Goal: Information Seeking & Learning: Check status

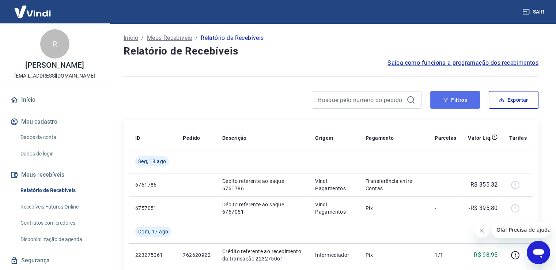
click at [461, 100] on button "Filtros" at bounding box center [455, 100] width 50 height 18
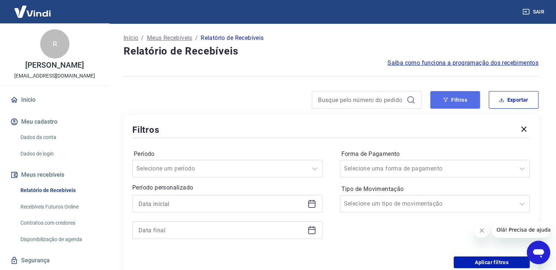
click at [451, 105] on button "Filtros" at bounding box center [455, 100] width 50 height 18
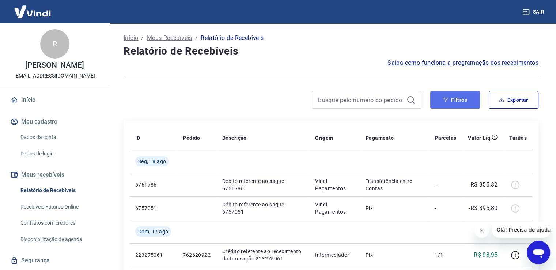
click at [475, 100] on button "Filtros" at bounding box center [455, 100] width 50 height 18
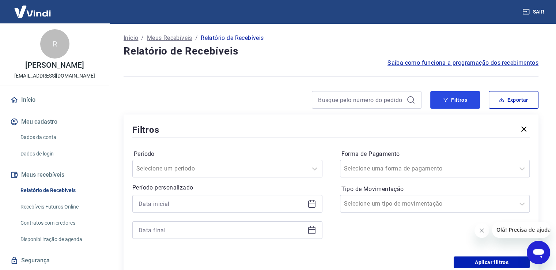
drag, startPoint x: 441, startPoint y: 99, endPoint x: 319, endPoint y: 204, distance: 160.9
click at [441, 99] on button "Filtros" at bounding box center [455, 100] width 50 height 18
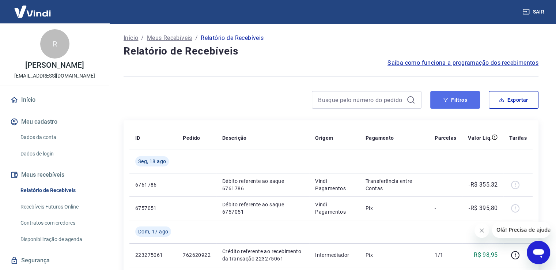
click at [452, 97] on button "Filtros" at bounding box center [455, 100] width 50 height 18
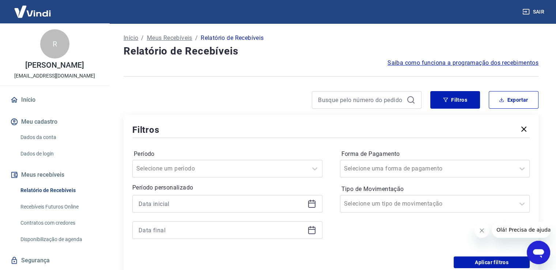
click at [311, 205] on icon at bounding box center [311, 203] width 9 height 9
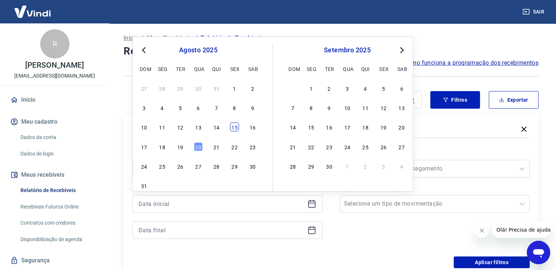
click at [236, 125] on div "15" at bounding box center [234, 126] width 9 height 9
click at [313, 230] on icon at bounding box center [311, 229] width 9 height 9
type input "[DATE]"
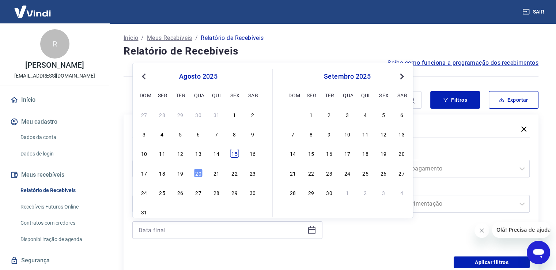
click at [237, 149] on div "15" at bounding box center [234, 153] width 9 height 9
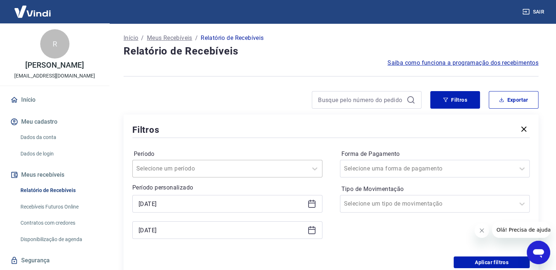
type input "[DATE]"
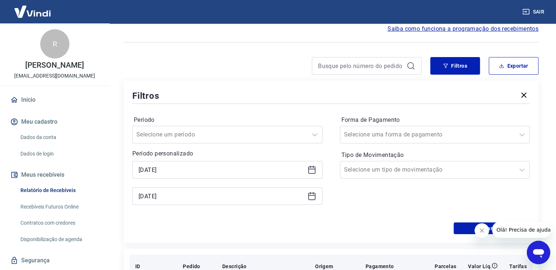
scroll to position [73, 0]
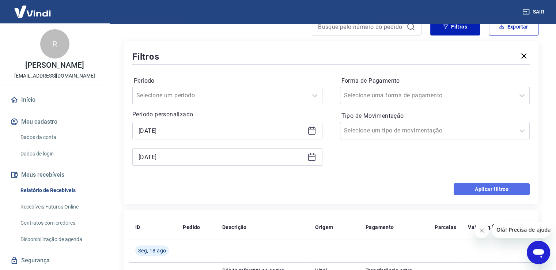
click at [484, 190] on button "Aplicar filtros" at bounding box center [491, 189] width 76 height 12
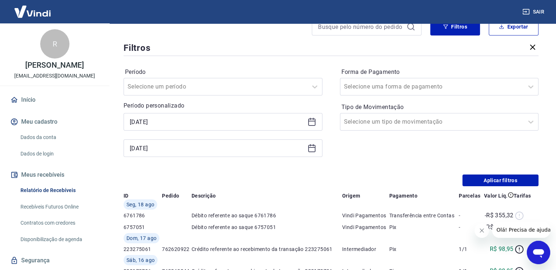
click at [501, 183] on div "Início / Meus Recebíveis / Relatório de Recebíveis Relatório de Recebíveis Saib…" at bounding box center [331, 259] width 432 height 618
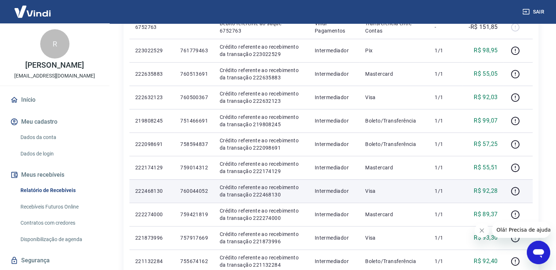
scroll to position [225, 0]
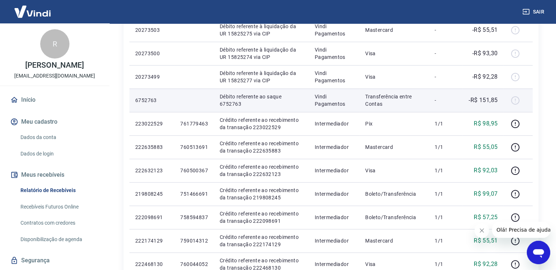
click at [511, 100] on div at bounding box center [518, 100] width 18 height 12
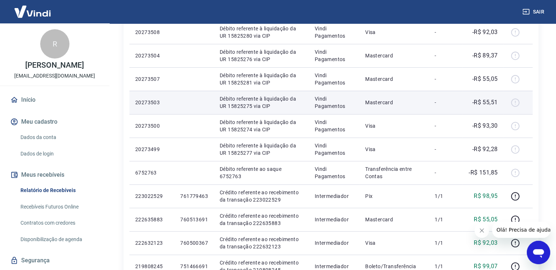
scroll to position [152, 0]
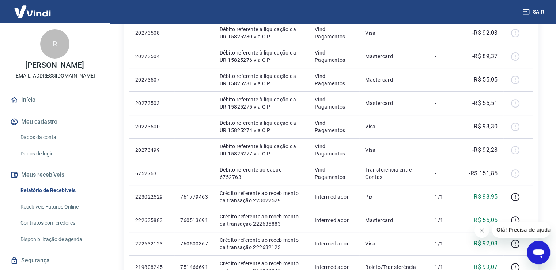
click at [548, 155] on div "Início / Meus Recebíveis / Relatório de Recebíveis Relatório de Recebíveis Saib…" at bounding box center [331, 201] width 450 height 659
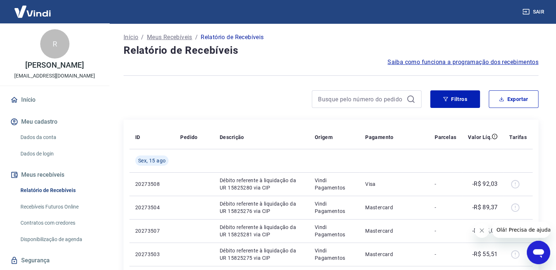
scroll to position [0, 0]
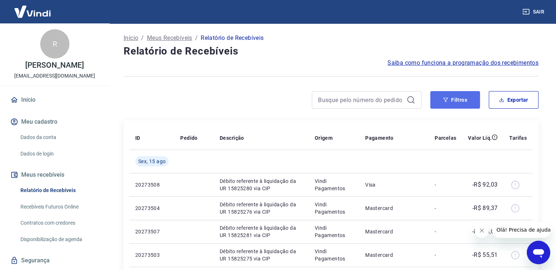
click at [458, 99] on button "Filtros" at bounding box center [455, 100] width 50 height 18
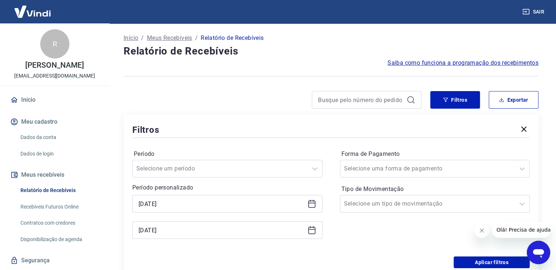
click at [313, 205] on icon at bounding box center [311, 203] width 9 height 9
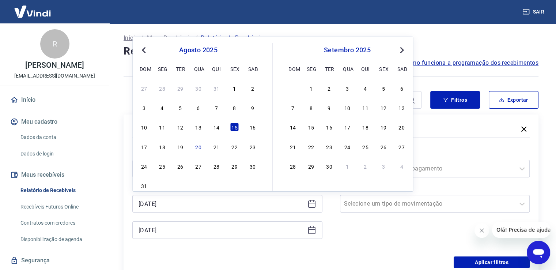
drag, startPoint x: 213, startPoint y: 129, endPoint x: 249, endPoint y: 194, distance: 74.2
click at [214, 129] on div "14" at bounding box center [216, 126] width 9 height 9
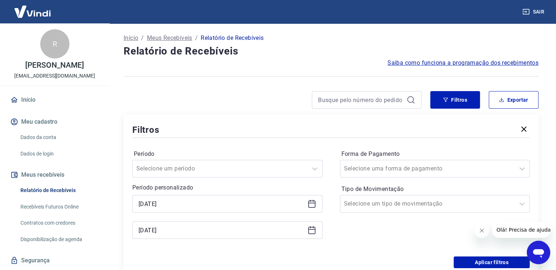
type input "[DATE]"
click at [506, 260] on button "Aplicar filtros" at bounding box center [491, 262] width 76 height 12
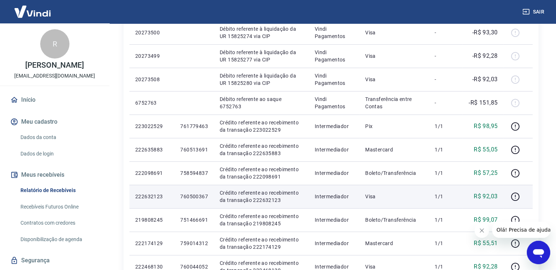
scroll to position [222, 0]
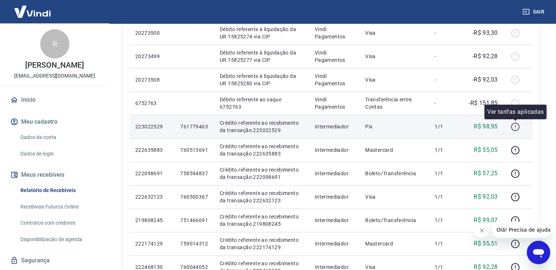
click at [514, 127] on icon "button" at bounding box center [514, 126] width 9 height 9
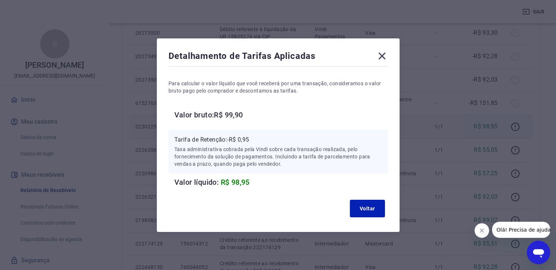
click at [388, 54] on icon at bounding box center [382, 56] width 12 height 12
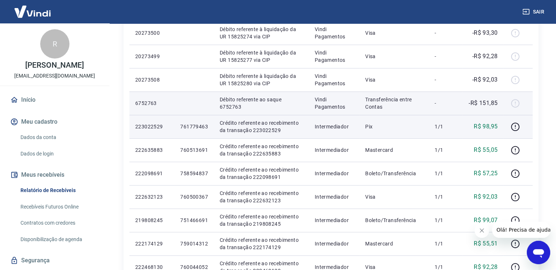
click at [233, 108] on p "Débito referente ao saque 6752763" at bounding box center [261, 103] width 83 height 15
copy p "6752763"
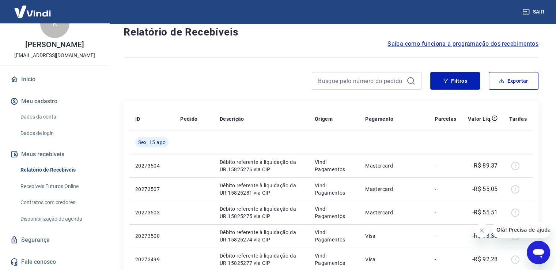
scroll to position [0, 0]
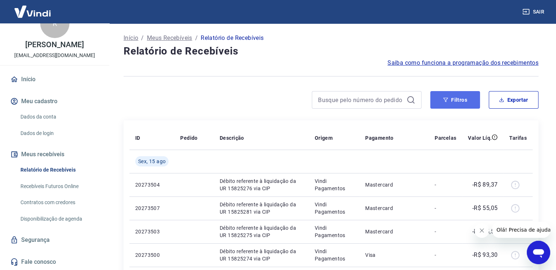
click at [457, 103] on button "Filtros" at bounding box center [455, 100] width 50 height 18
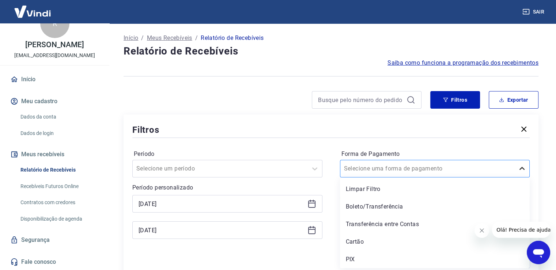
click at [523, 170] on icon at bounding box center [521, 168] width 9 height 9
click at [350, 258] on div "PIX" at bounding box center [435, 259] width 190 height 15
click at [354, 258] on div "Aplicar filtros" at bounding box center [330, 262] width 397 height 12
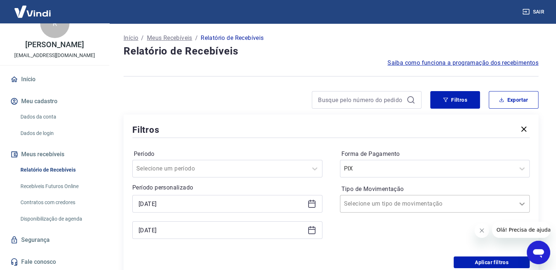
click at [519, 206] on icon at bounding box center [521, 203] width 9 height 9
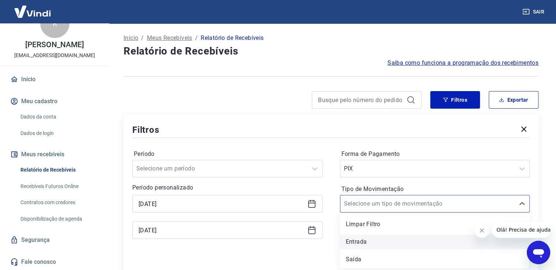
click at [362, 244] on div "Entrada" at bounding box center [435, 241] width 190 height 15
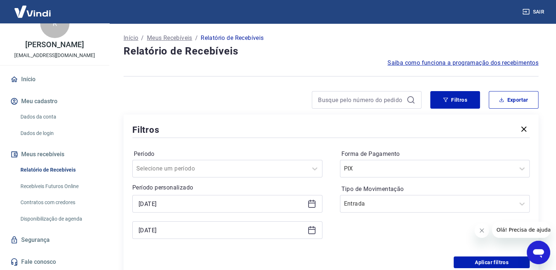
scroll to position [73, 0]
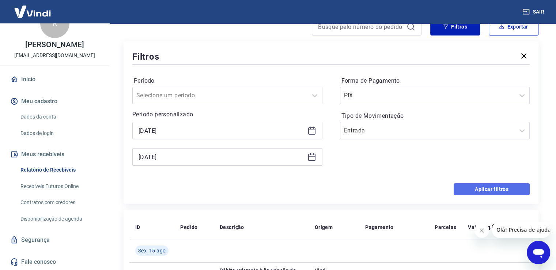
click at [486, 190] on button "Aplicar filtros" at bounding box center [491, 189] width 76 height 12
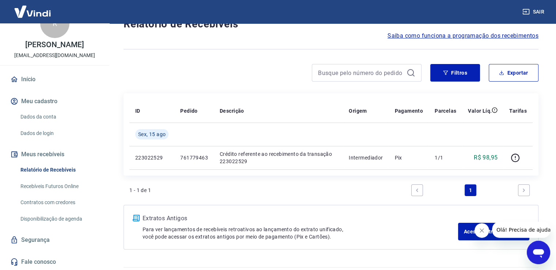
scroll to position [46, 0]
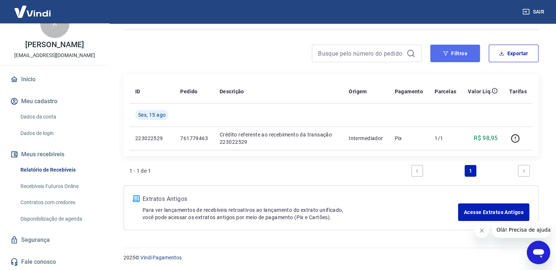
click at [453, 54] on button "Filtros" at bounding box center [455, 54] width 50 height 18
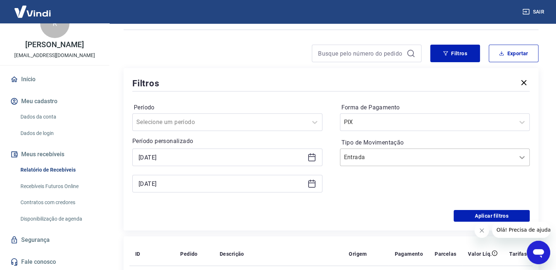
click at [521, 156] on icon at bounding box center [521, 157] width 9 height 9
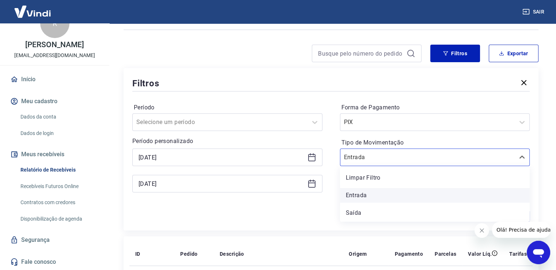
click at [363, 195] on div "Entrada" at bounding box center [435, 195] width 190 height 15
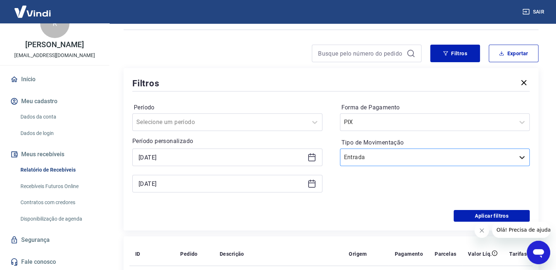
click at [519, 157] on icon at bounding box center [521, 157] width 9 height 9
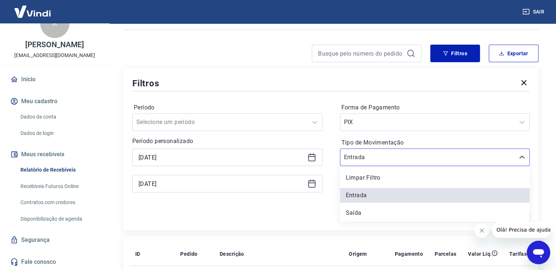
click at [357, 214] on div "Saída" at bounding box center [435, 212] width 190 height 15
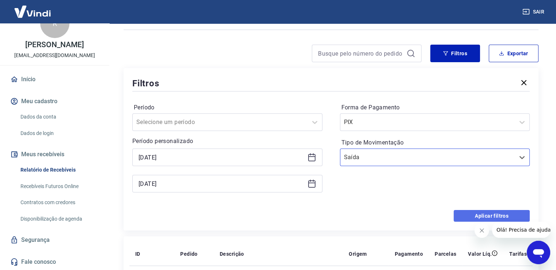
click at [489, 213] on button "Aplicar filtros" at bounding box center [491, 216] width 76 height 12
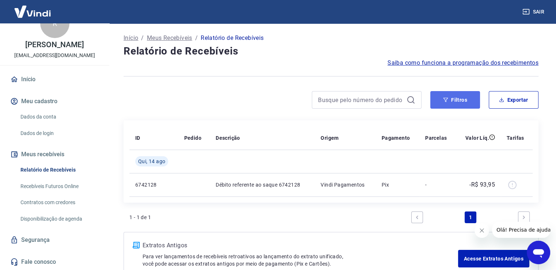
click at [446, 101] on icon "button" at bounding box center [445, 99] width 5 height 5
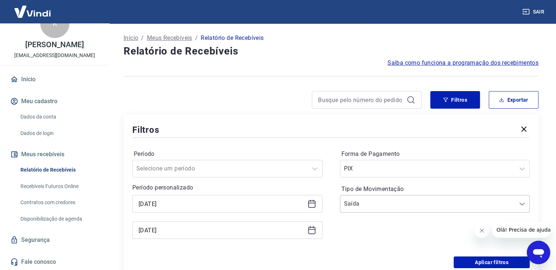
click at [519, 205] on icon at bounding box center [521, 203] width 9 height 9
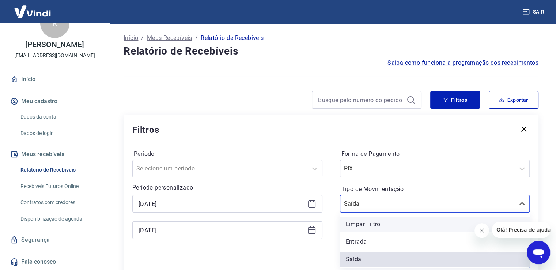
click at [377, 221] on div "Limpar Filtro" at bounding box center [435, 224] width 190 height 15
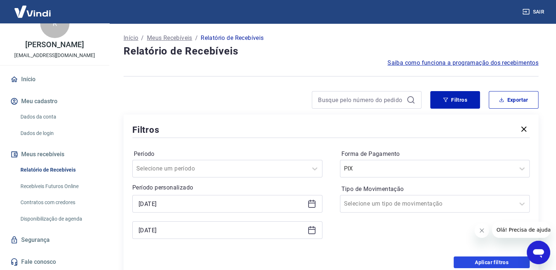
click at [482, 263] on button "Aplicar filtros" at bounding box center [491, 262] width 76 height 12
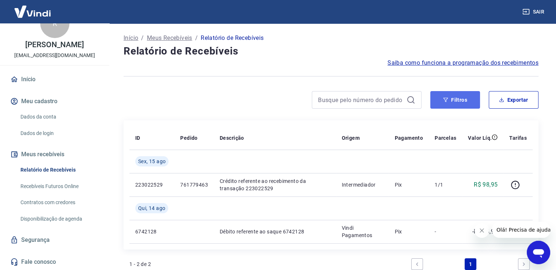
click at [447, 99] on icon "button" at bounding box center [445, 99] width 5 height 5
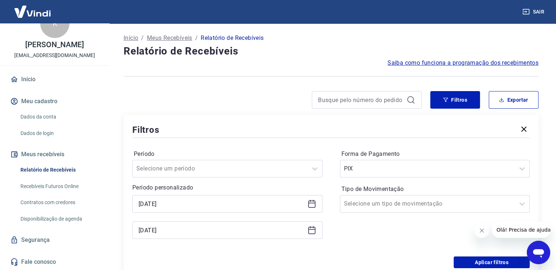
click at [311, 207] on icon at bounding box center [311, 203] width 7 height 7
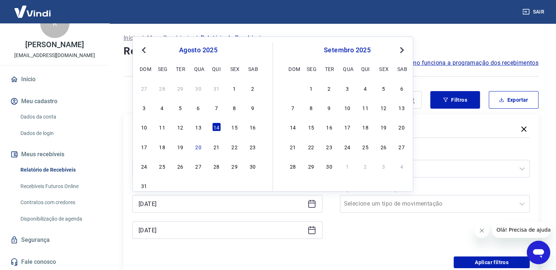
drag, startPoint x: 233, startPoint y: 129, endPoint x: 236, endPoint y: 132, distance: 3.9
click at [233, 129] on div "15" at bounding box center [234, 126] width 9 height 9
type input "[DATE]"
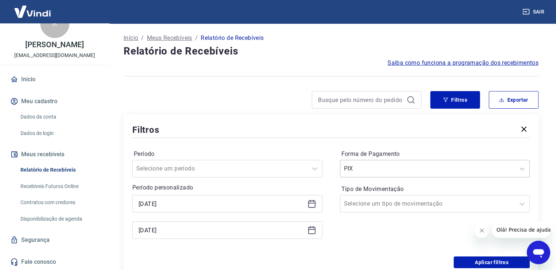
click at [510, 170] on div at bounding box center [427, 168] width 167 height 10
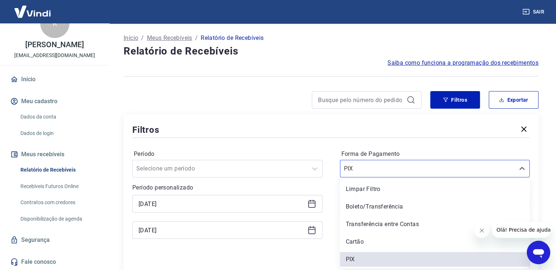
click at [369, 189] on div "Limpar Filtro" at bounding box center [435, 189] width 190 height 15
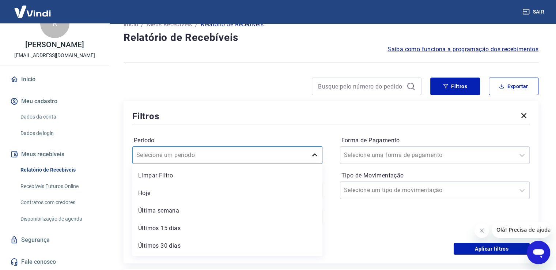
click at [316, 164] on div "option Limpar Filtro focused, 1 of 7. 7 results available. Use Up and Down to c…" at bounding box center [227, 155] width 190 height 18
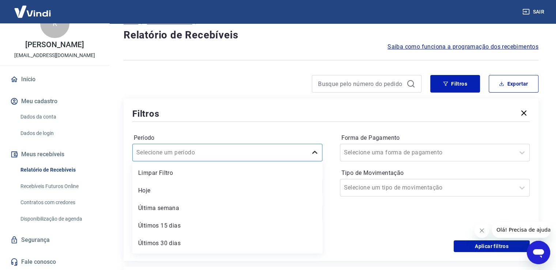
scroll to position [18, 0]
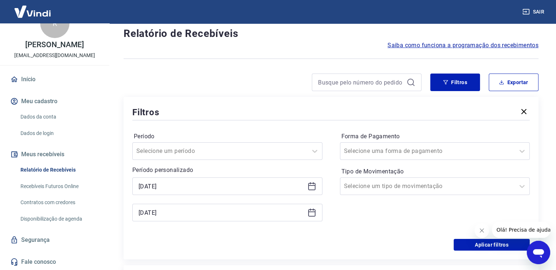
click at [297, 108] on div "Filtros" at bounding box center [330, 112] width 397 height 13
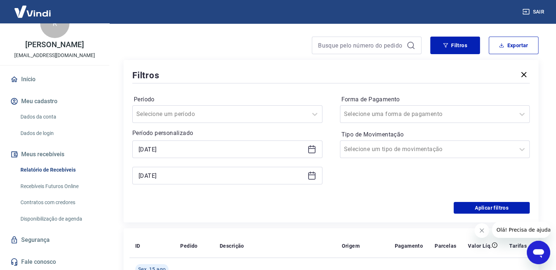
scroll to position [164, 0]
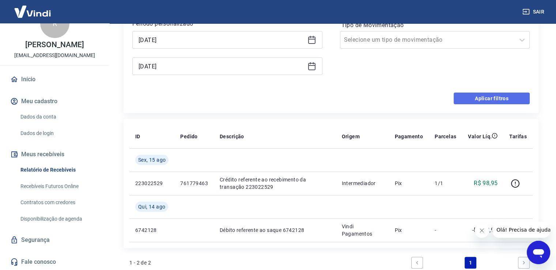
click at [487, 99] on button "Aplicar filtros" at bounding box center [491, 98] width 76 height 12
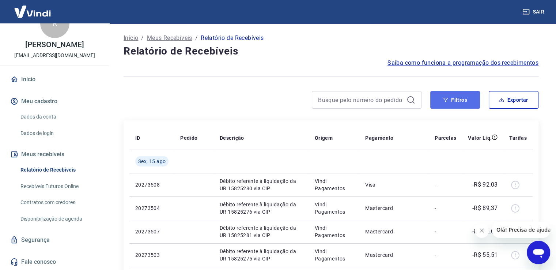
click at [467, 97] on button "Filtros" at bounding box center [455, 100] width 50 height 18
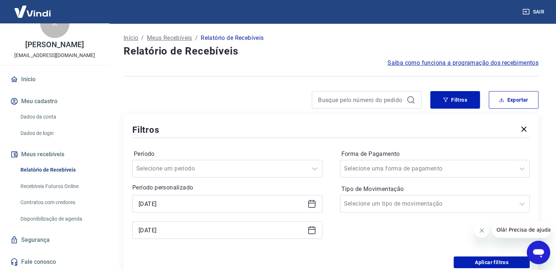
click at [311, 205] on icon at bounding box center [311, 203] width 9 height 9
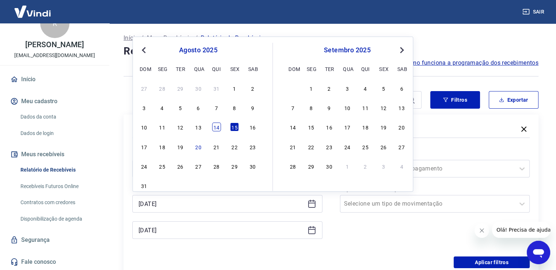
click at [216, 128] on div "14" at bounding box center [216, 126] width 9 height 9
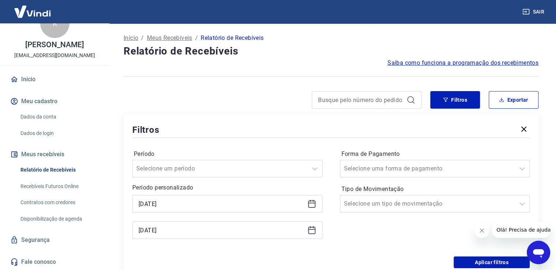
type input "[DATE]"
click at [314, 229] on icon at bounding box center [311, 229] width 9 height 9
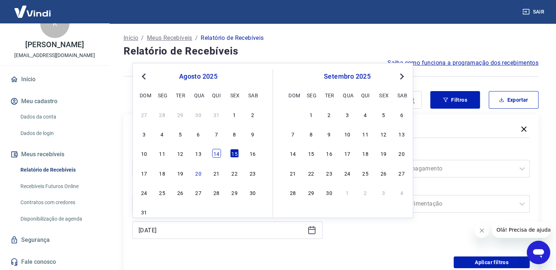
click at [218, 153] on div "14" at bounding box center [216, 153] width 9 height 9
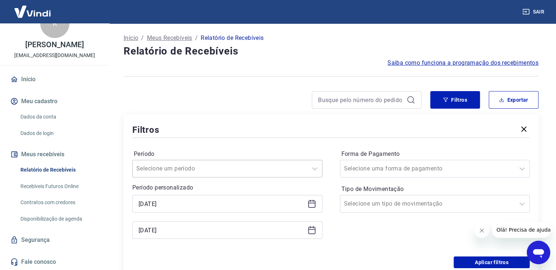
type input "[DATE]"
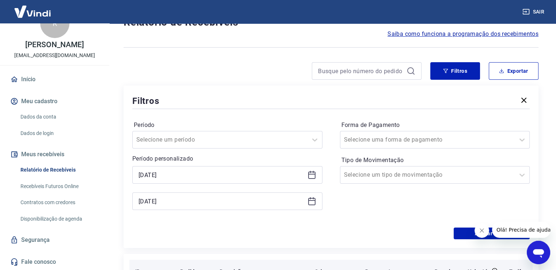
scroll to position [73, 0]
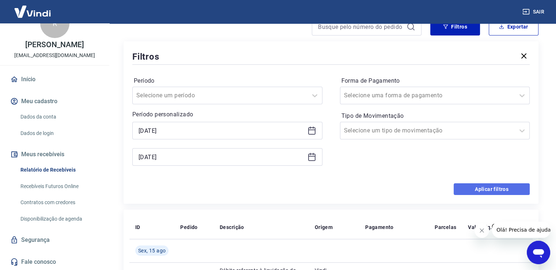
click at [478, 192] on button "Aplicar filtros" at bounding box center [491, 189] width 76 height 12
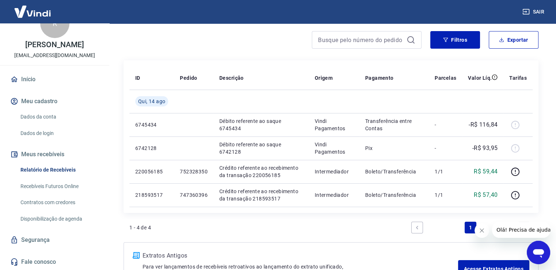
scroll to position [73, 0]
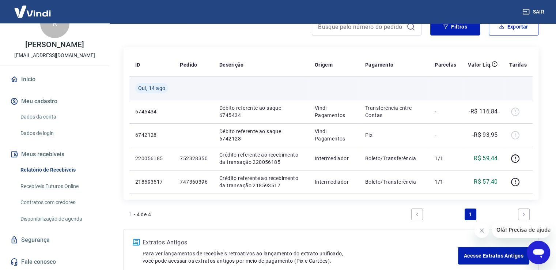
click at [380, 84] on td at bounding box center [393, 87] width 69 height 23
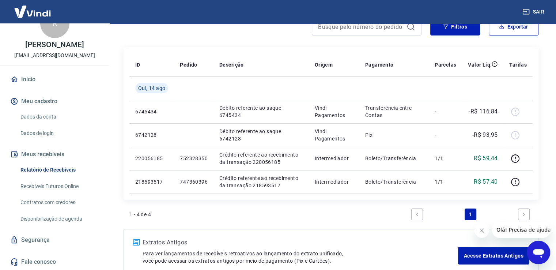
click at [380, 208] on div "1 - 4 de 4 1" at bounding box center [330, 214] width 403 height 18
click at [276, 218] on div "1 - 4 de 4 1" at bounding box center [330, 214] width 403 height 18
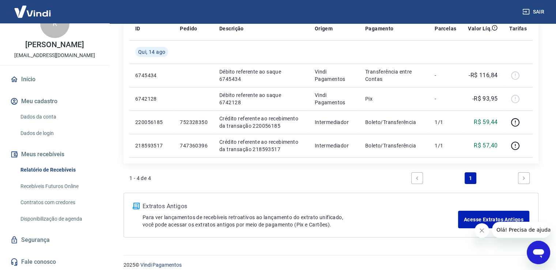
scroll to position [110, 0]
click at [523, 180] on link "Next page" at bounding box center [524, 178] width 12 height 12
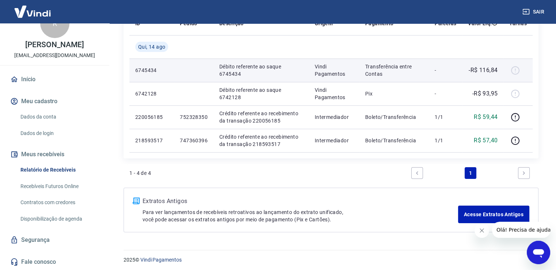
scroll to position [0, 0]
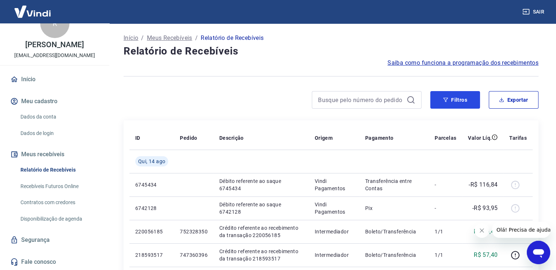
drag, startPoint x: 443, startPoint y: 97, endPoint x: 400, endPoint y: 108, distance: 45.0
click at [444, 97] on button "Filtros" at bounding box center [455, 100] width 50 height 18
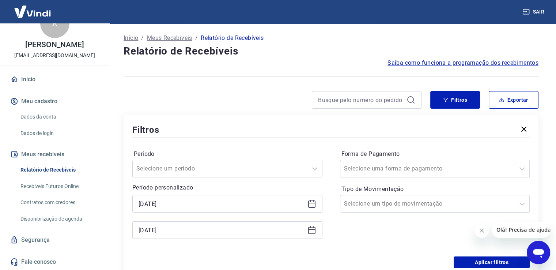
click at [310, 205] on icon at bounding box center [311, 203] width 9 height 9
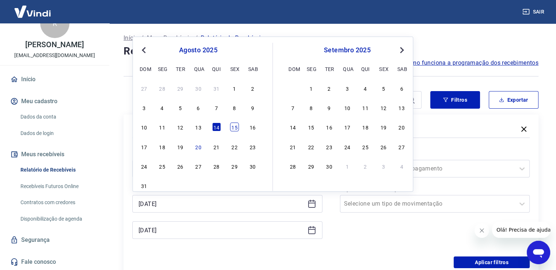
click at [235, 129] on div "15" at bounding box center [234, 126] width 9 height 9
type input "[DATE]"
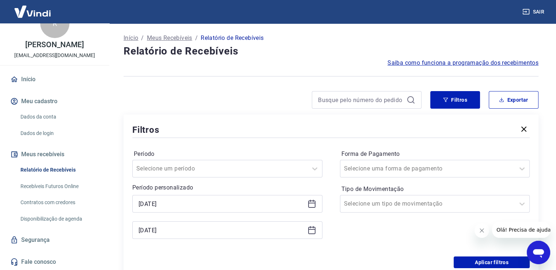
click at [315, 232] on icon at bounding box center [311, 229] width 7 height 7
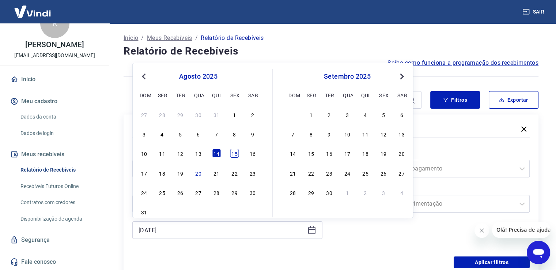
click at [235, 153] on div "15" at bounding box center [234, 153] width 9 height 9
type input "[DATE]"
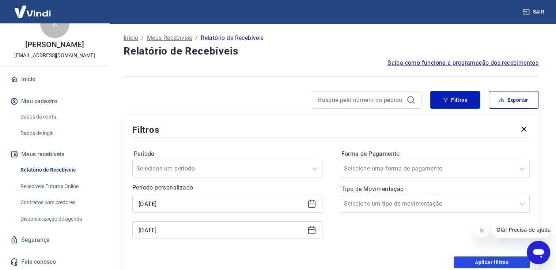
drag, startPoint x: 473, startPoint y: 265, endPoint x: 240, endPoint y: 259, distance: 233.8
click at [474, 265] on button "Aplicar filtros" at bounding box center [491, 262] width 76 height 12
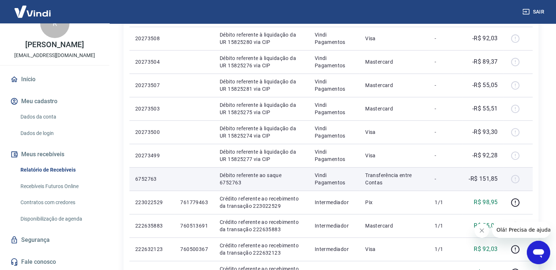
scroll to position [183, 0]
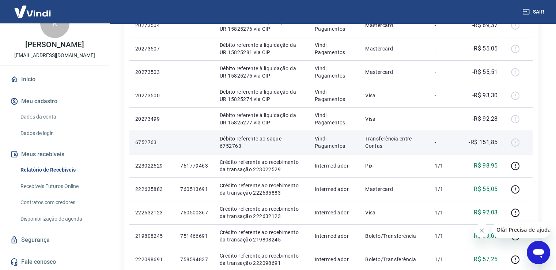
click at [484, 145] on p "-R$ 151,85" at bounding box center [482, 142] width 29 height 9
click at [232, 146] on p "Débito referente ao saque 6752763" at bounding box center [261, 142] width 83 height 15
drag, startPoint x: 232, startPoint y: 146, endPoint x: 259, endPoint y: 142, distance: 27.0
click at [259, 142] on p "Débito referente ao saque 6752763" at bounding box center [261, 142] width 83 height 15
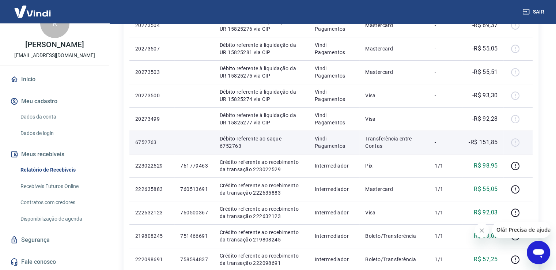
click at [149, 143] on p "6752763" at bounding box center [151, 141] width 33 height 7
copy p "6752763"
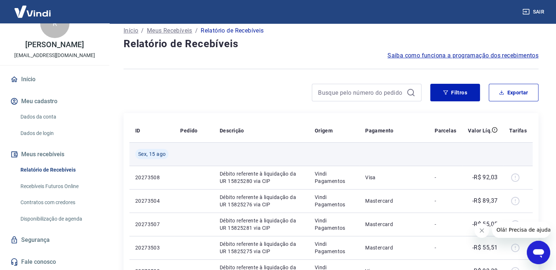
scroll to position [0, 0]
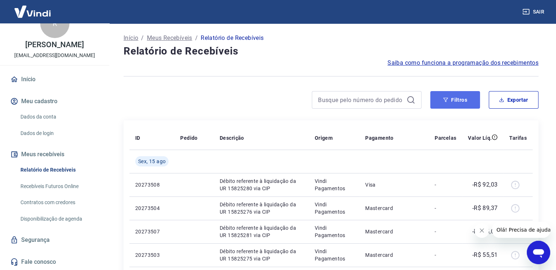
click at [449, 102] on button "Filtros" at bounding box center [455, 100] width 50 height 18
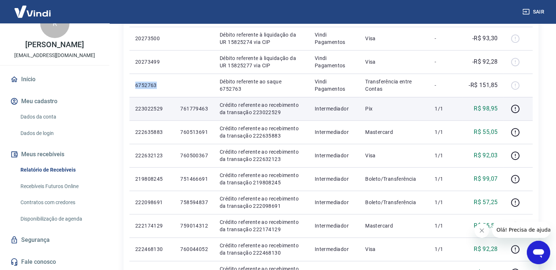
scroll to position [292, 0]
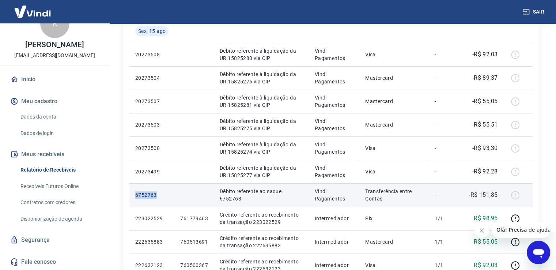
click at [269, 199] on p "Débito referente ao saque 6752763" at bounding box center [261, 194] width 83 height 15
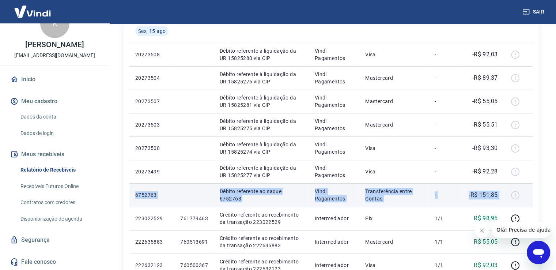
drag, startPoint x: 134, startPoint y: 196, endPoint x: 510, endPoint y: 197, distance: 376.6
click at [510, 197] on tr "6752763 Débito referente ao saque 6752763 Vindi Pagamentos Transferência entre …" at bounding box center [330, 194] width 403 height 23
copy tr "6752763 Débito referente ao saque 6752763 Vindi Pagamentos Transferência entre …"
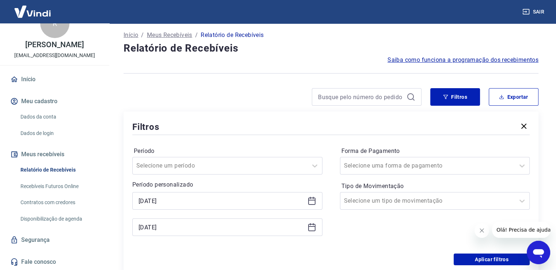
scroll to position [0, 0]
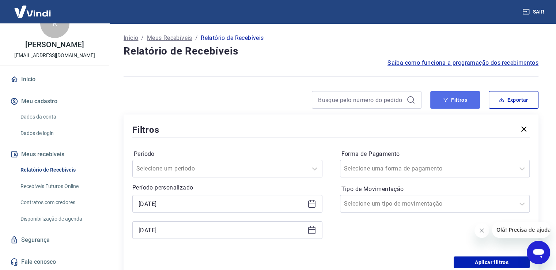
click at [458, 102] on button "Filtros" at bounding box center [455, 100] width 50 height 18
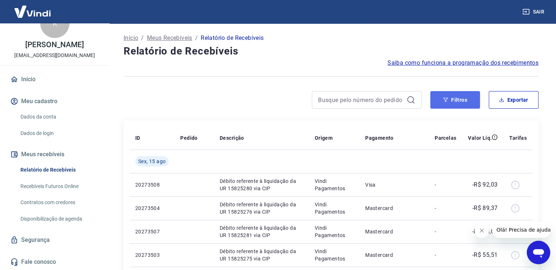
click at [451, 99] on button "Filtros" at bounding box center [455, 100] width 50 height 18
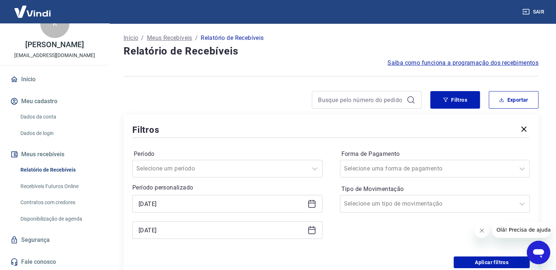
click at [317, 230] on div "[DATE]" at bounding box center [227, 230] width 190 height 18
click at [305, 231] on div "[DATE]" at bounding box center [227, 230] width 190 height 18
click at [309, 231] on icon at bounding box center [311, 229] width 9 height 9
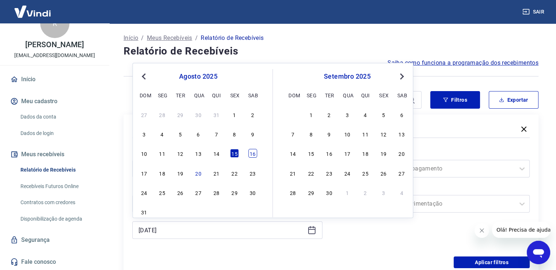
click at [256, 155] on div "16" at bounding box center [252, 153] width 9 height 9
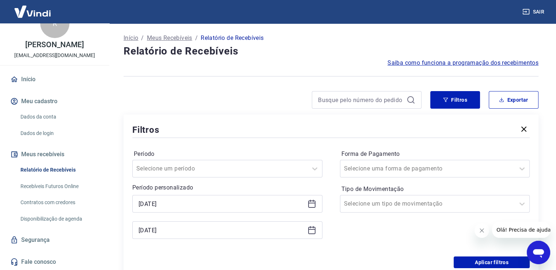
type input "[DATE]"
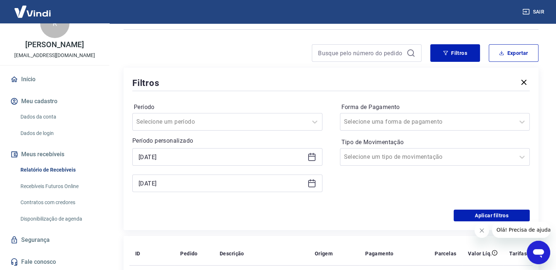
scroll to position [110, 0]
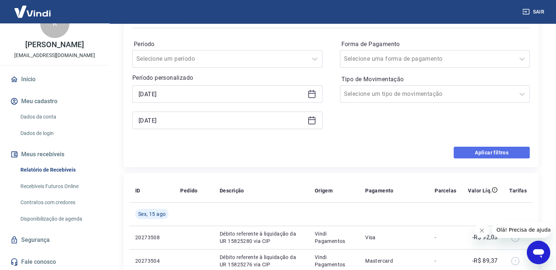
click at [485, 154] on button "Aplicar filtros" at bounding box center [491, 152] width 76 height 12
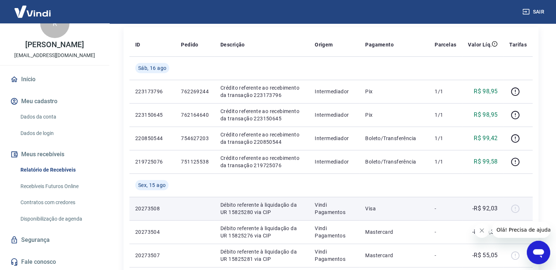
scroll to position [39, 0]
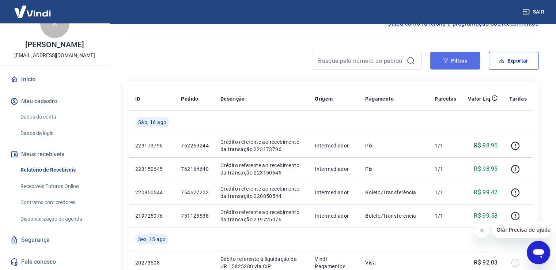
click at [453, 60] on button "Filtros" at bounding box center [455, 61] width 50 height 18
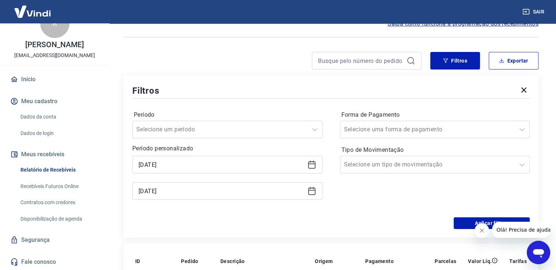
click at [312, 165] on icon at bounding box center [311, 164] width 9 height 9
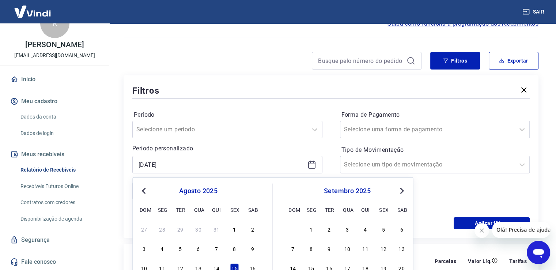
drag, startPoint x: 199, startPoint y: 267, endPoint x: 452, endPoint y: 203, distance: 261.5
click at [199, 267] on div "13" at bounding box center [198, 267] width 9 height 9
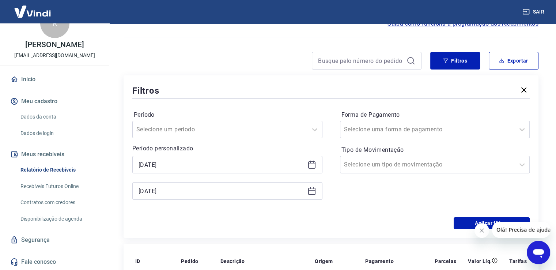
type input "[DATE]"
click at [469, 225] on button "Aplicar filtros" at bounding box center [491, 223] width 76 height 12
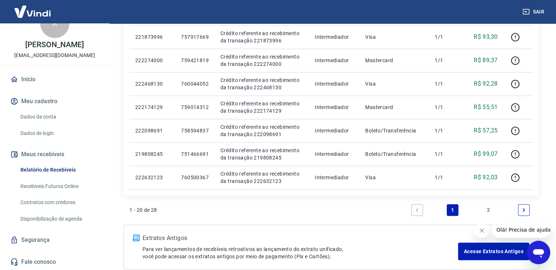
scroll to position [514, 0]
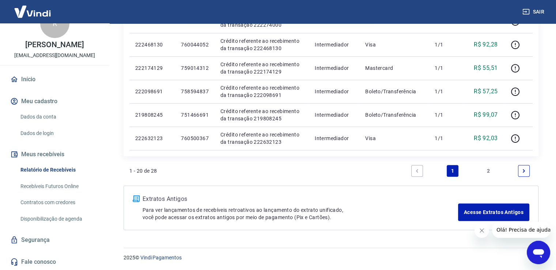
click at [488, 168] on link "2" at bounding box center [488, 171] width 12 height 12
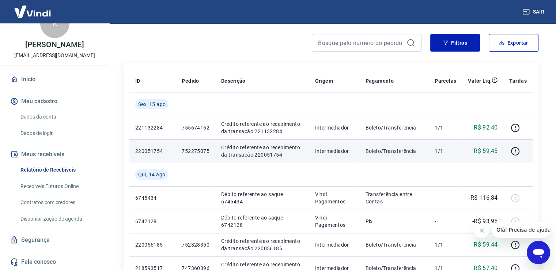
scroll to position [73, 0]
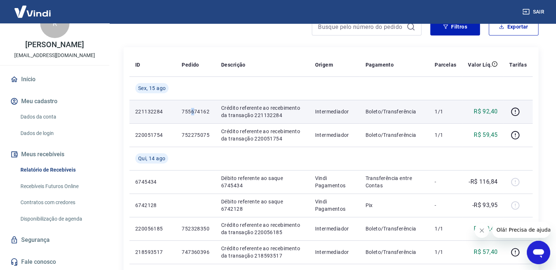
click at [192, 111] on p "755674162" at bounding box center [196, 111] width 28 height 7
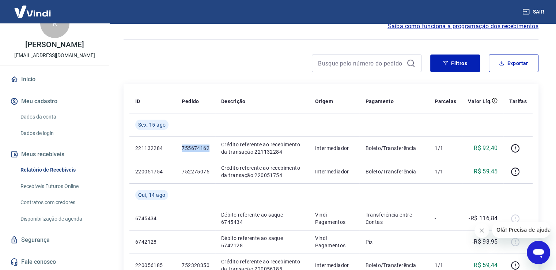
click at [272, 81] on div "Início / Meus Recebíveis / Relatório de Recebíveis Relatório de Recebíveis Saib…" at bounding box center [331, 223] width 432 height 472
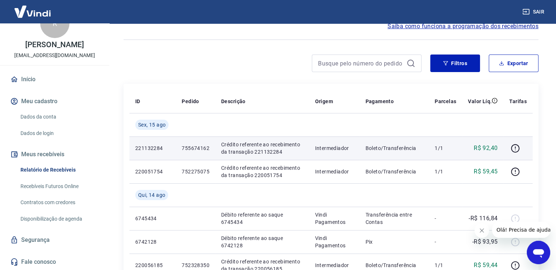
click at [202, 147] on p "755674162" at bounding box center [196, 147] width 28 height 7
copy p "755674162"
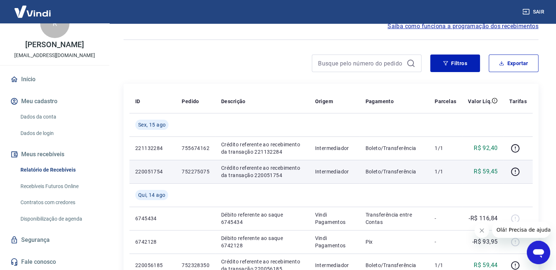
click at [201, 170] on p "752275075" at bounding box center [196, 171] width 28 height 7
copy p "752275075"
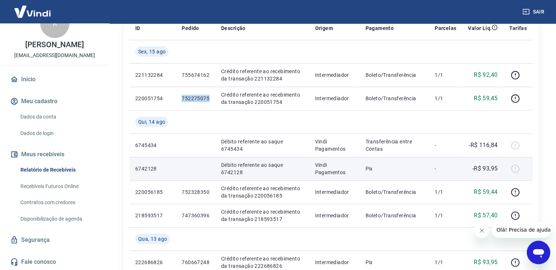
scroll to position [0, 0]
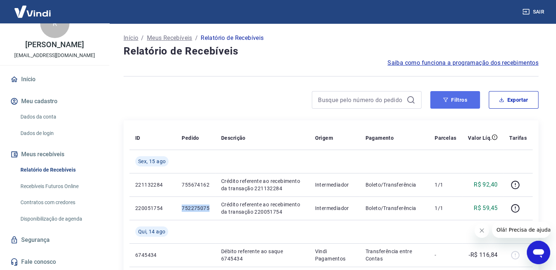
click at [456, 102] on button "Filtros" at bounding box center [455, 100] width 50 height 18
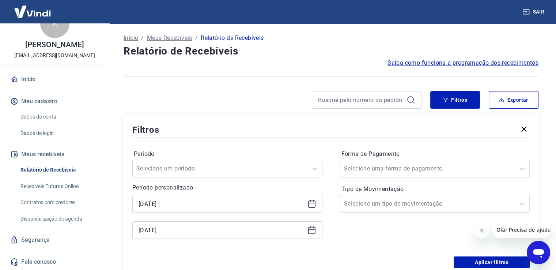
click at [311, 206] on icon at bounding box center [311, 203] width 9 height 9
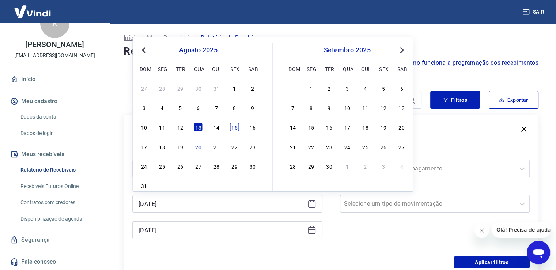
click at [237, 128] on div "15" at bounding box center [234, 126] width 9 height 9
type input "[DATE]"
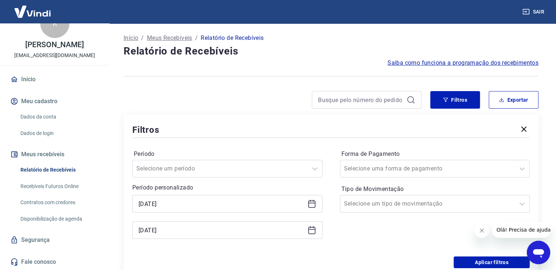
click at [312, 230] on icon at bounding box center [311, 229] width 9 height 9
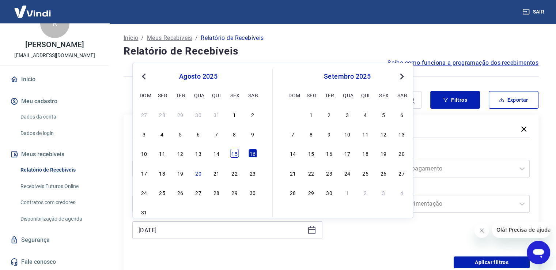
click at [235, 151] on div "15" at bounding box center [234, 153] width 9 height 9
type input "[DATE]"
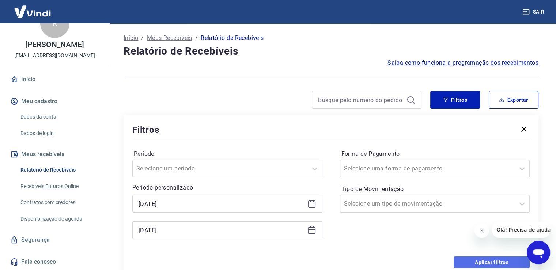
click at [470, 262] on button "Aplicar filtros" at bounding box center [491, 262] width 76 height 12
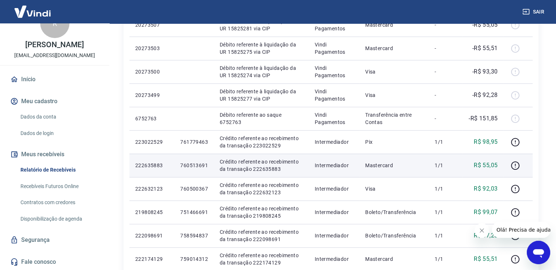
scroll to position [219, 0]
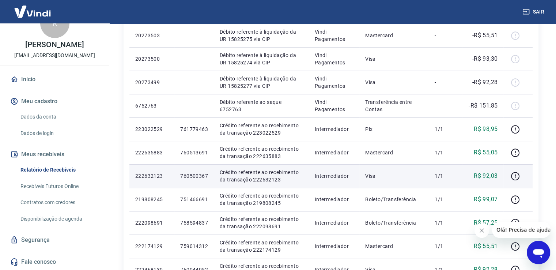
click at [192, 174] on p "760500367" at bounding box center [194, 175] width 28 height 7
copy p "760500367"
